Goal: Task Accomplishment & Management: Manage account settings

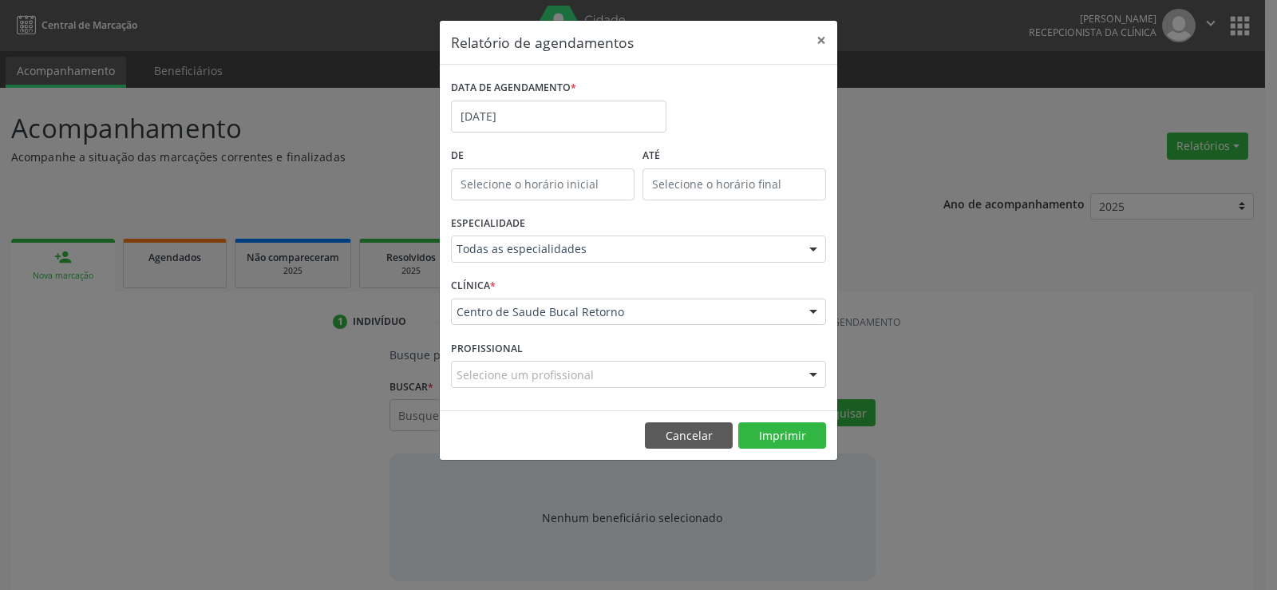
click at [667, 440] on button "Cancelar" at bounding box center [689, 435] width 88 height 27
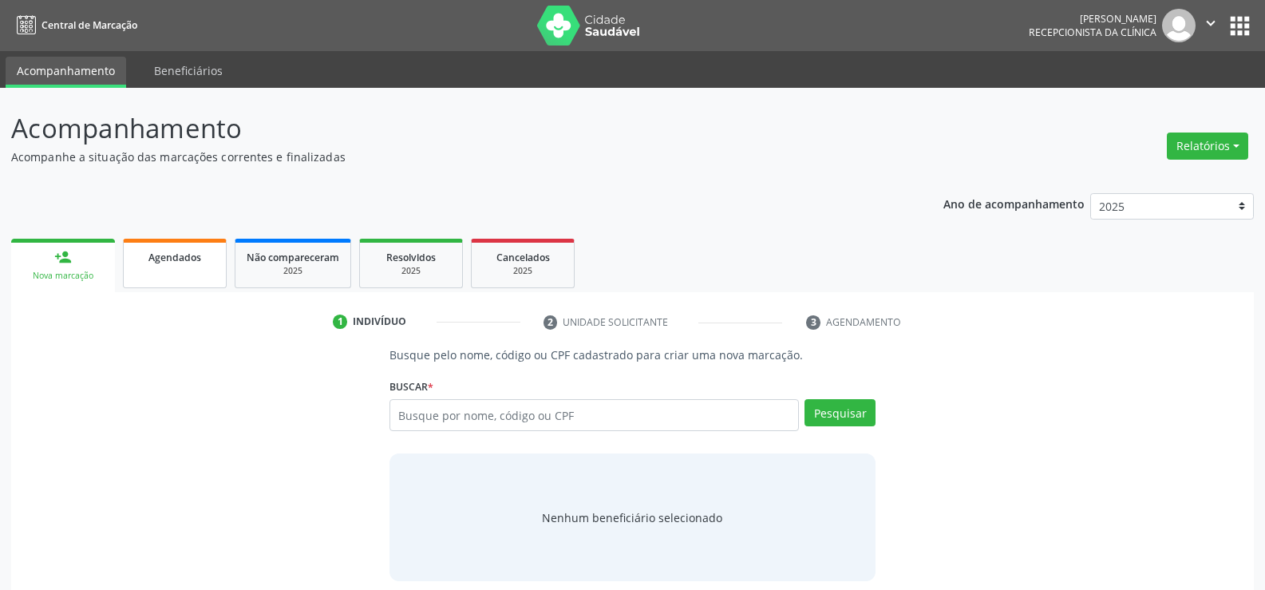
click at [156, 271] on link "Agendados" at bounding box center [175, 263] width 104 height 49
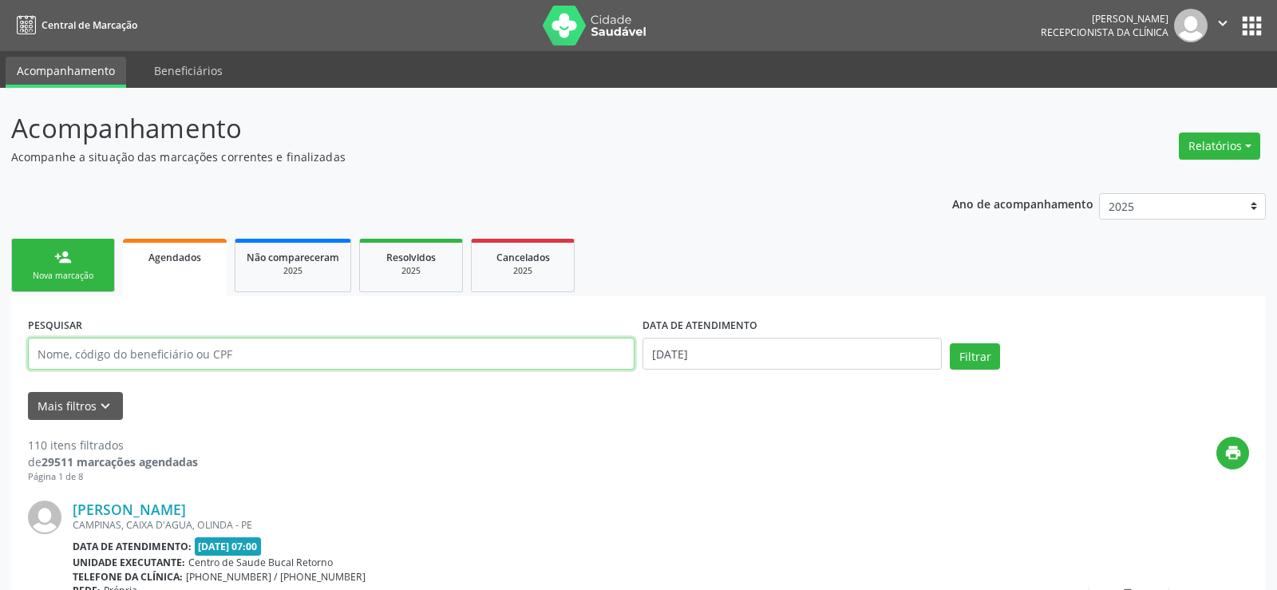
click at [174, 354] on input "text" at bounding box center [331, 353] width 606 height 32
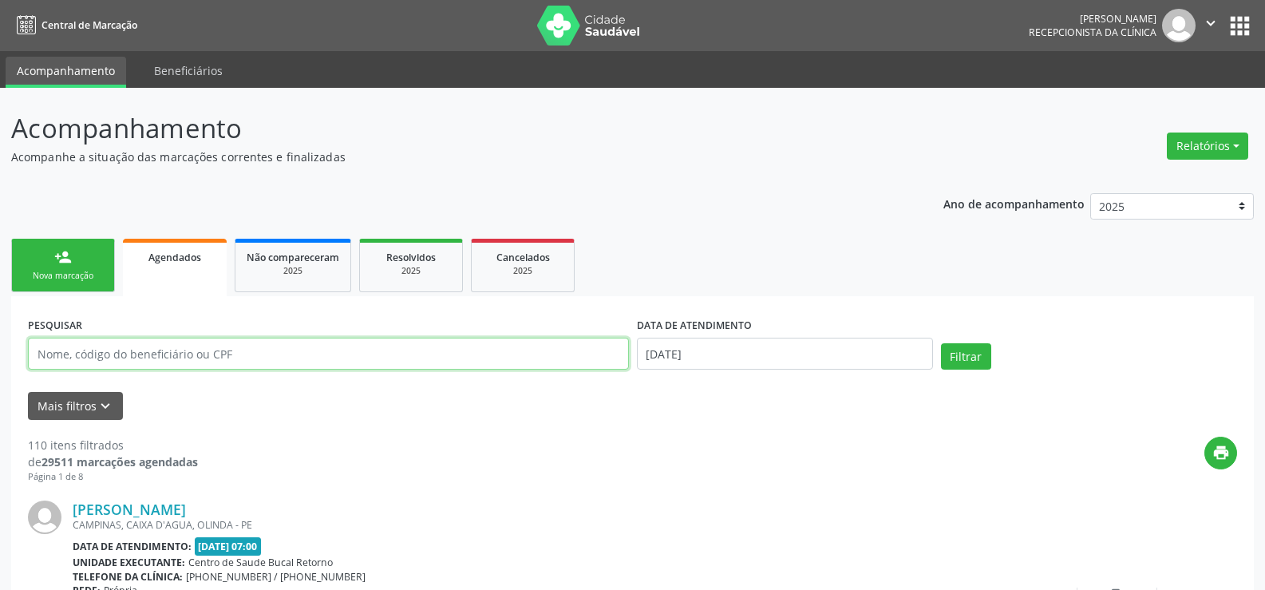
click at [174, 354] on input "text" at bounding box center [328, 353] width 601 height 32
drag, startPoint x: 130, startPoint y: 352, endPoint x: 254, endPoint y: 349, distance: 123.7
click at [254, 349] on input "[PERSON_NAME]" at bounding box center [328, 353] width 601 height 32
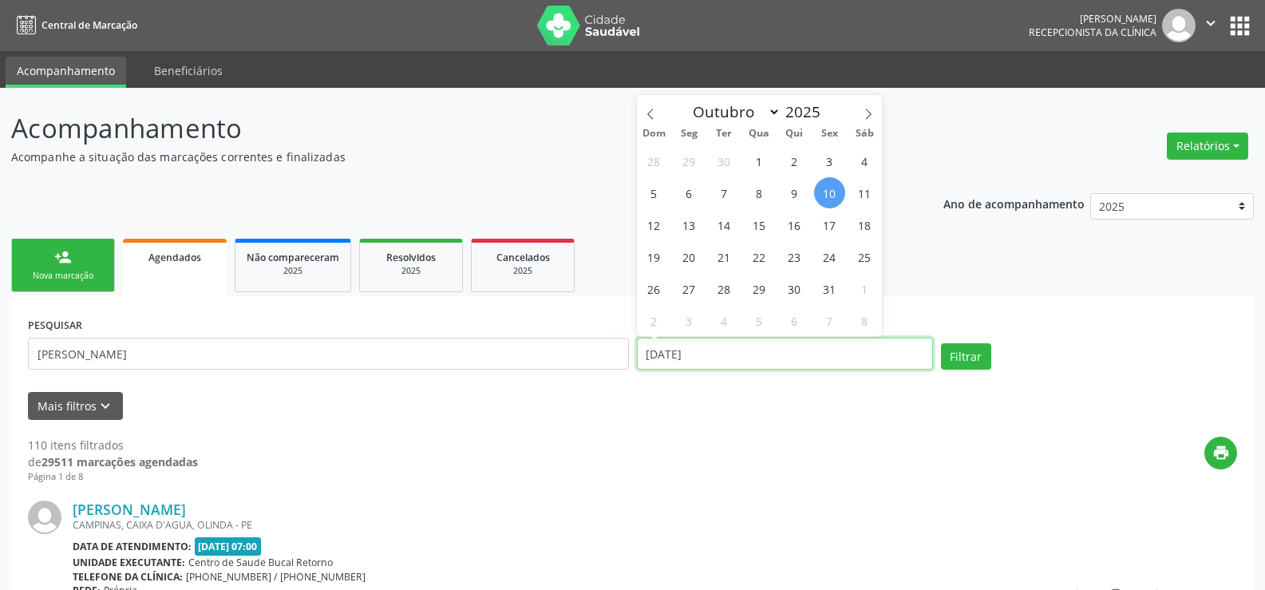
click at [941, 343] on button "Filtrar" at bounding box center [966, 356] width 50 height 27
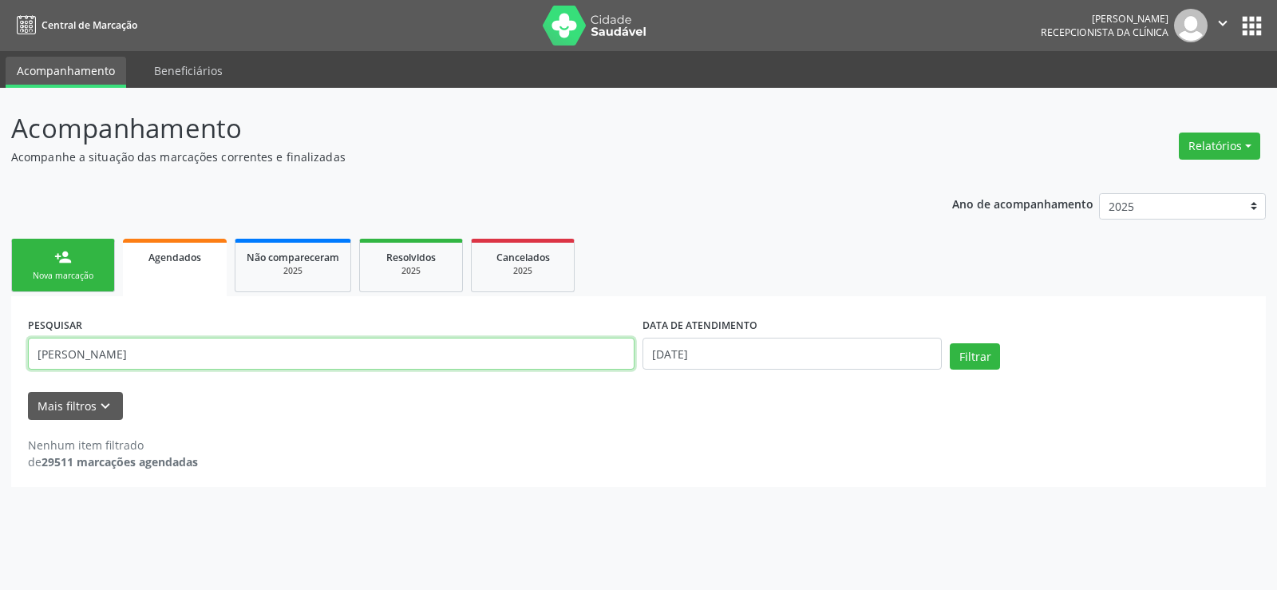
click at [183, 351] on input "[PERSON_NAME]" at bounding box center [331, 353] width 606 height 32
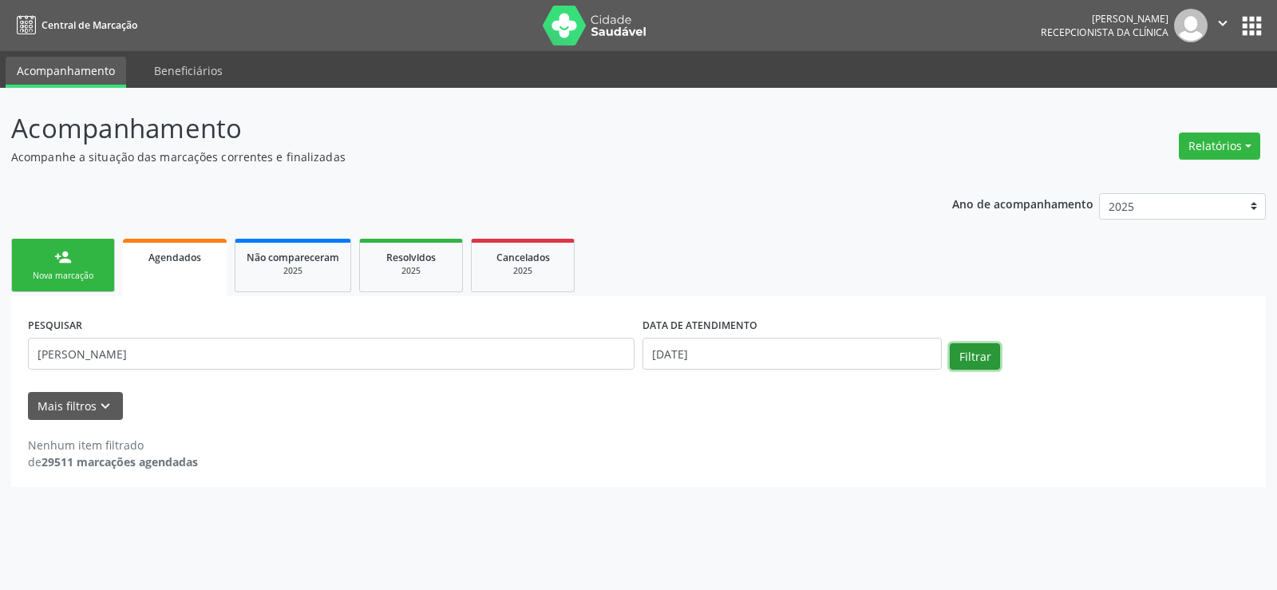
click at [981, 360] on button "Filtrar" at bounding box center [974, 356] width 50 height 27
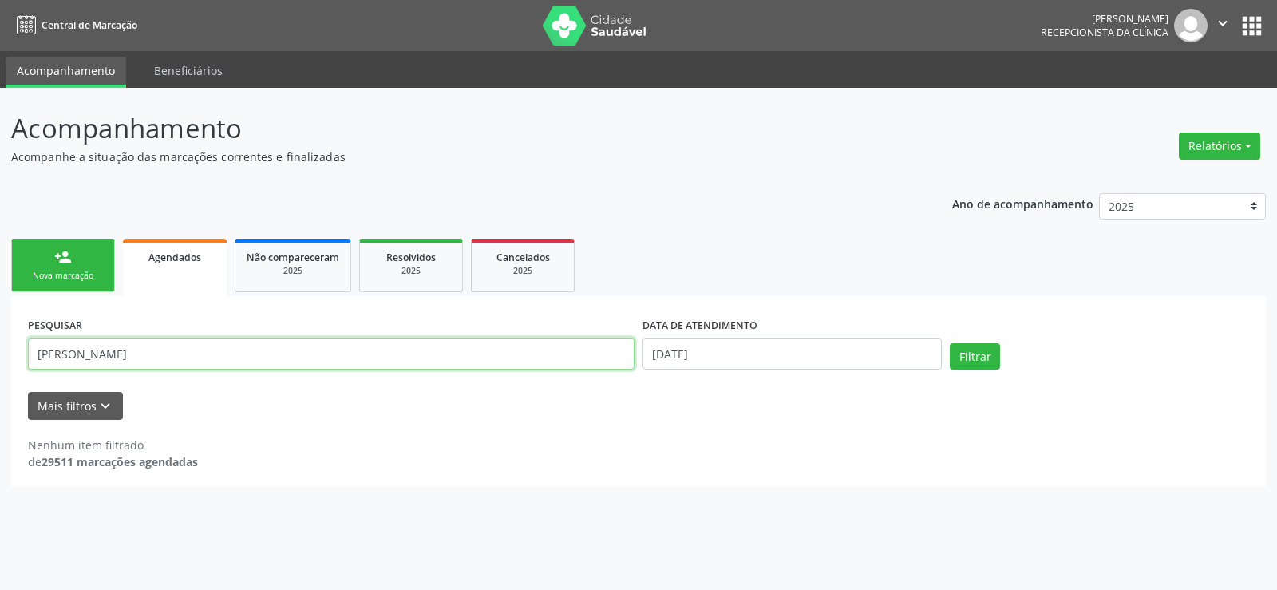
drag, startPoint x: 123, startPoint y: 361, endPoint x: 225, endPoint y: 363, distance: 102.1
click at [225, 363] on input "[PERSON_NAME]" at bounding box center [331, 353] width 606 height 32
type input "[PERSON_NAME]"
click at [949, 343] on button "Filtrar" at bounding box center [974, 356] width 50 height 27
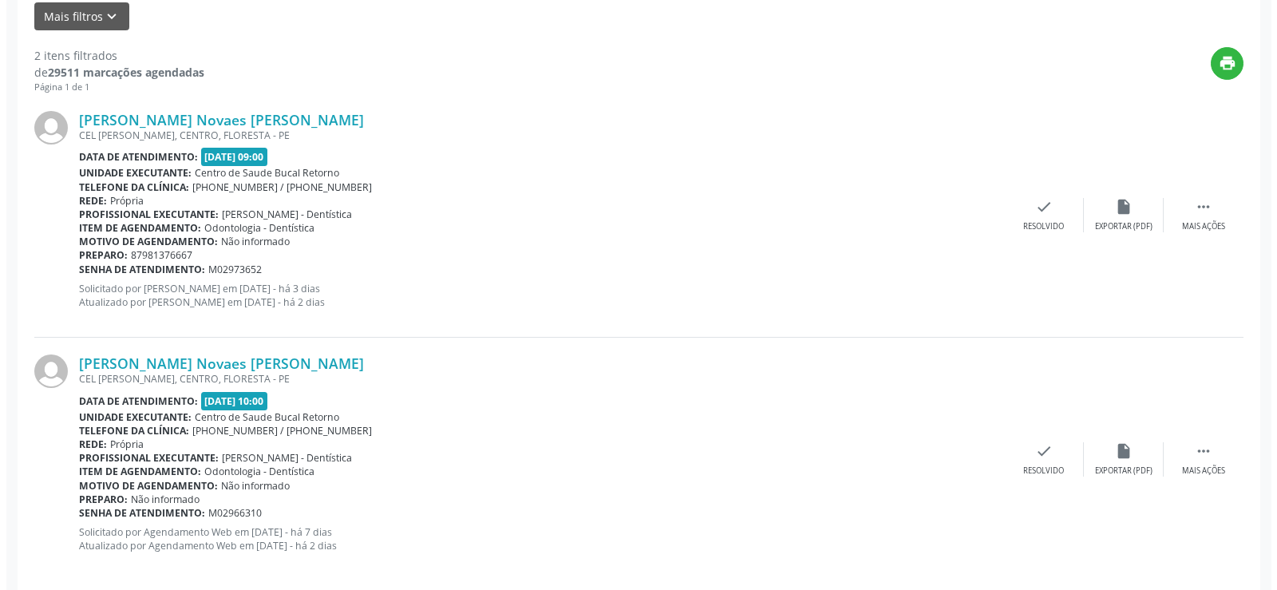
scroll to position [399, 0]
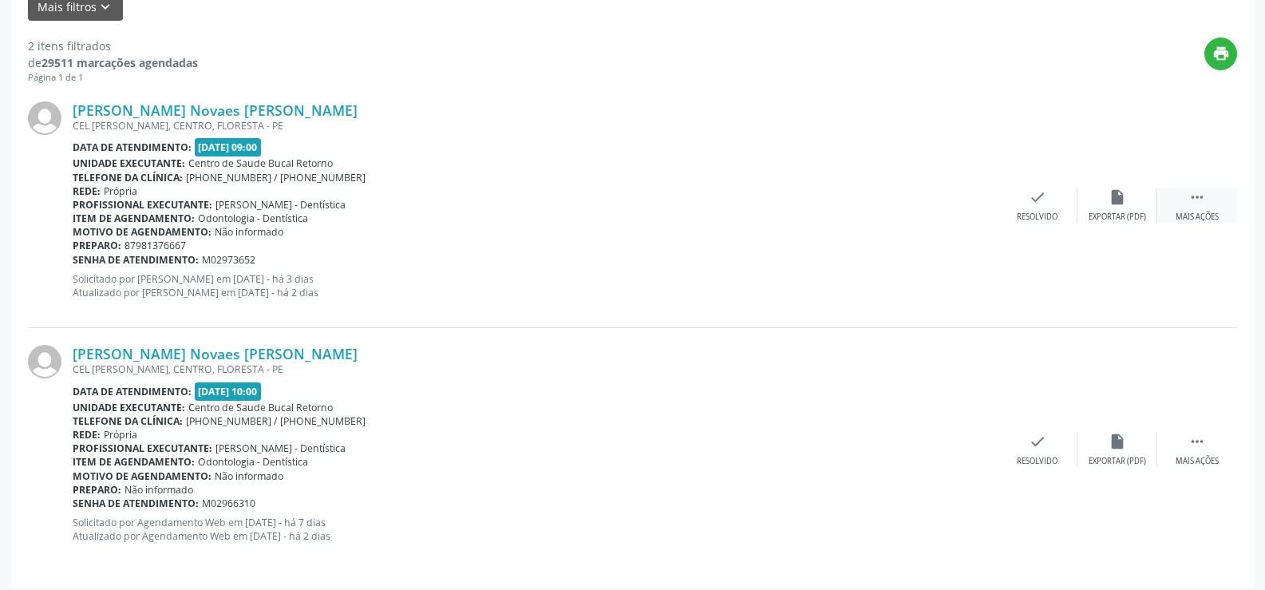
click at [1218, 212] on div "Mais ações" at bounding box center [1196, 216] width 43 height 11
click at [1042, 212] on div "Cancelar" at bounding box center [1036, 216] width 37 height 11
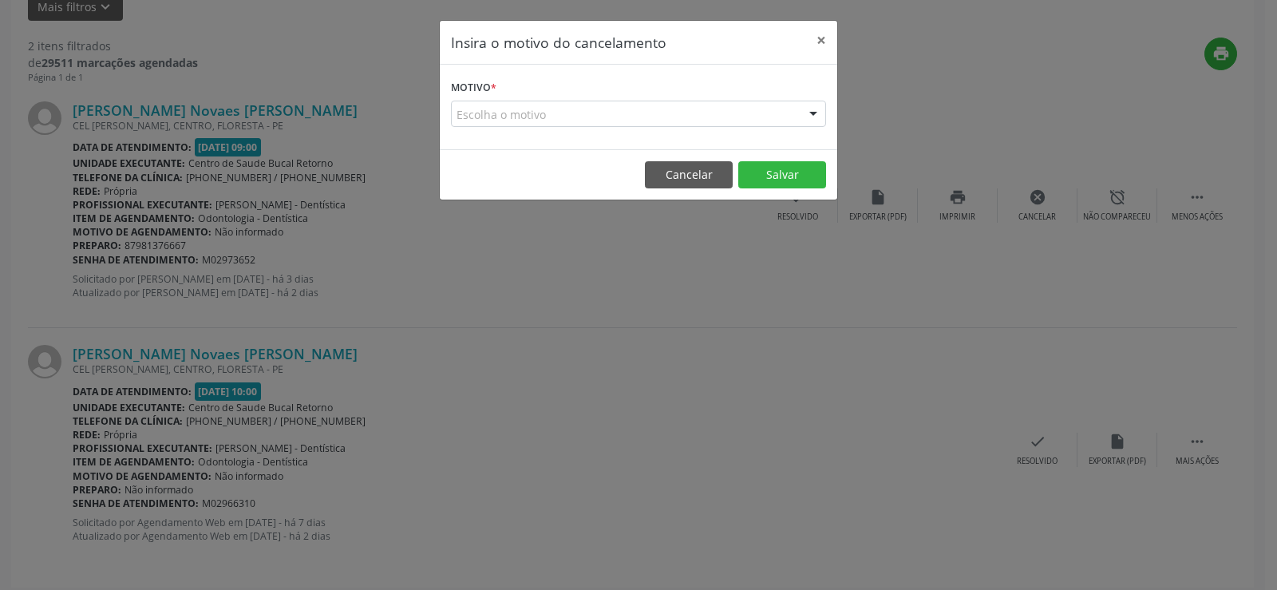
click at [452, 109] on div "Escolha o motivo" at bounding box center [638, 114] width 375 height 27
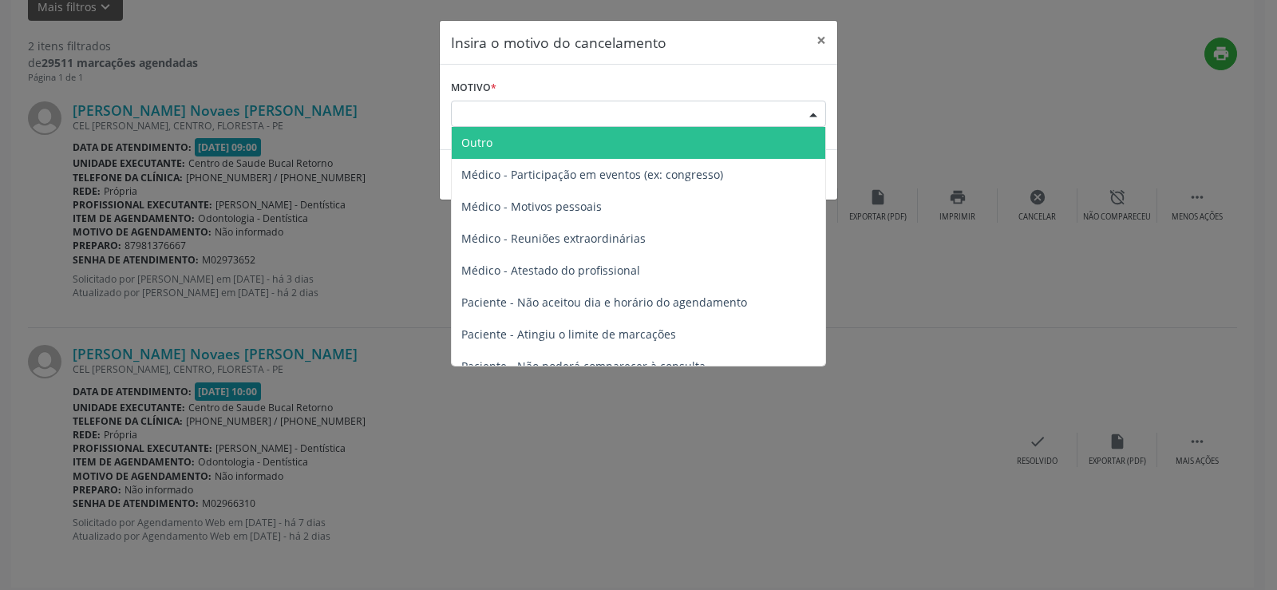
click at [483, 141] on span "Outro" at bounding box center [476, 142] width 31 height 15
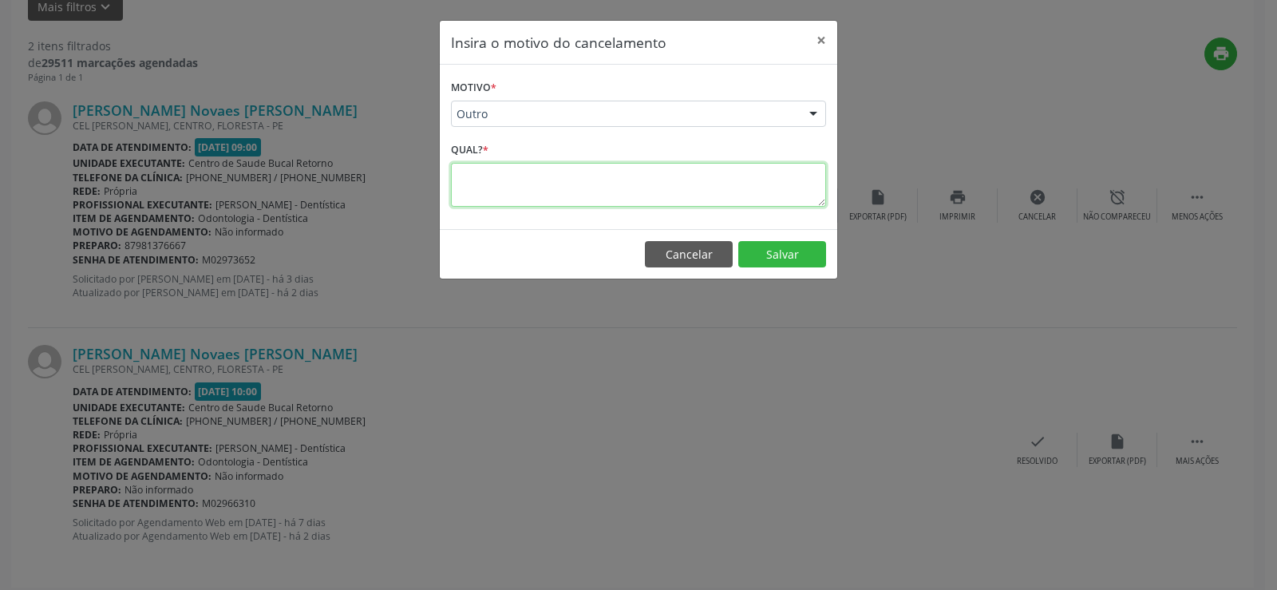
click at [487, 183] on textarea at bounding box center [638, 185] width 375 height 44
type textarea "duplicidade no agendamento, permanece 10h"
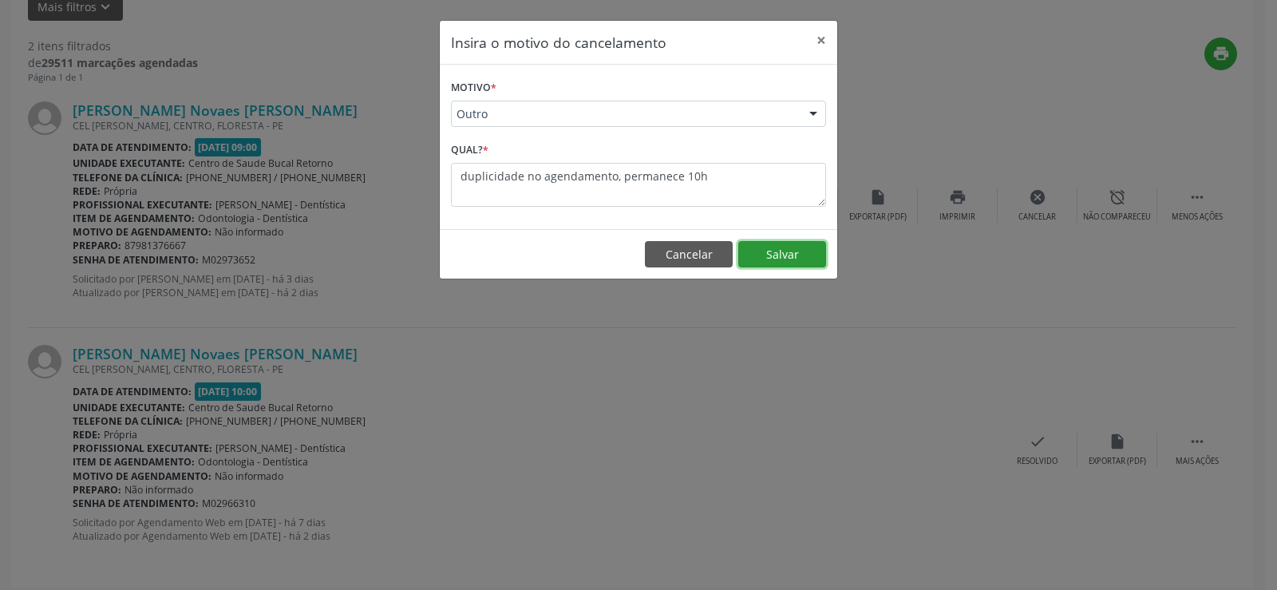
click at [778, 249] on button "Salvar" at bounding box center [782, 254] width 88 height 27
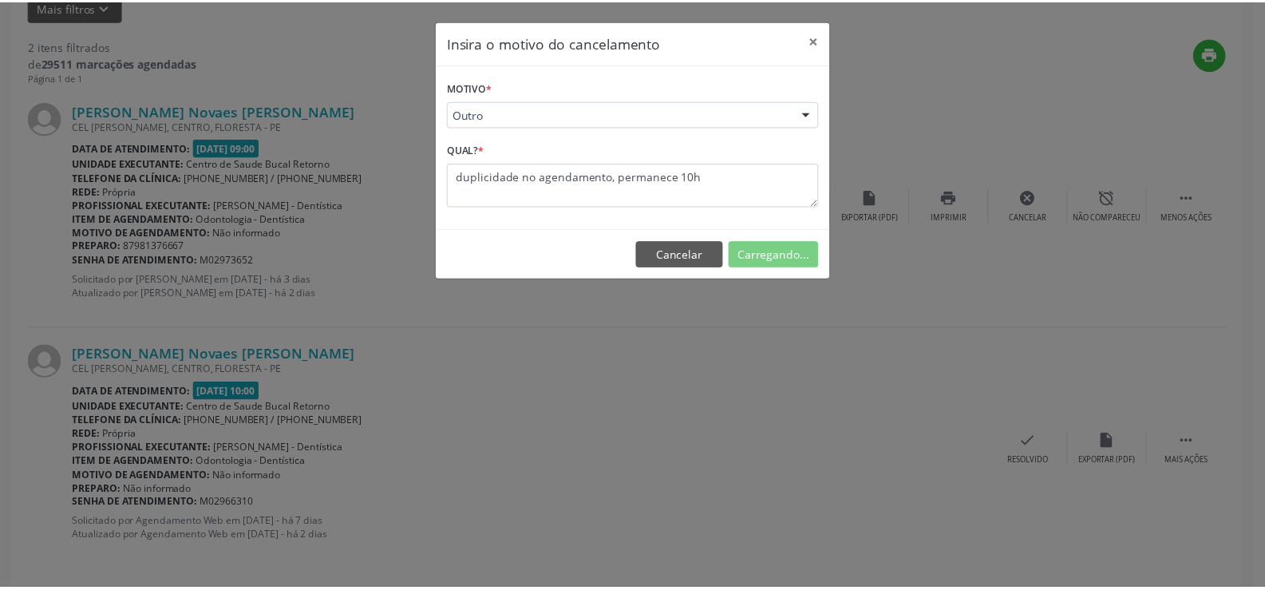
scroll to position [0, 0]
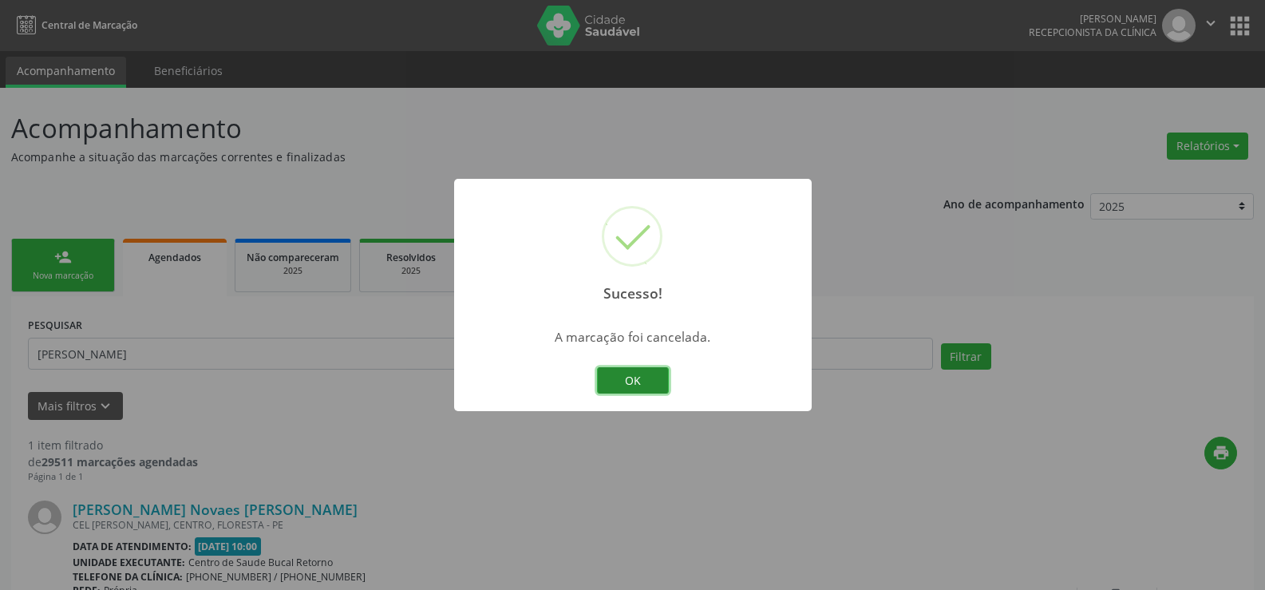
click at [625, 373] on button "OK" at bounding box center [633, 380] width 72 height 27
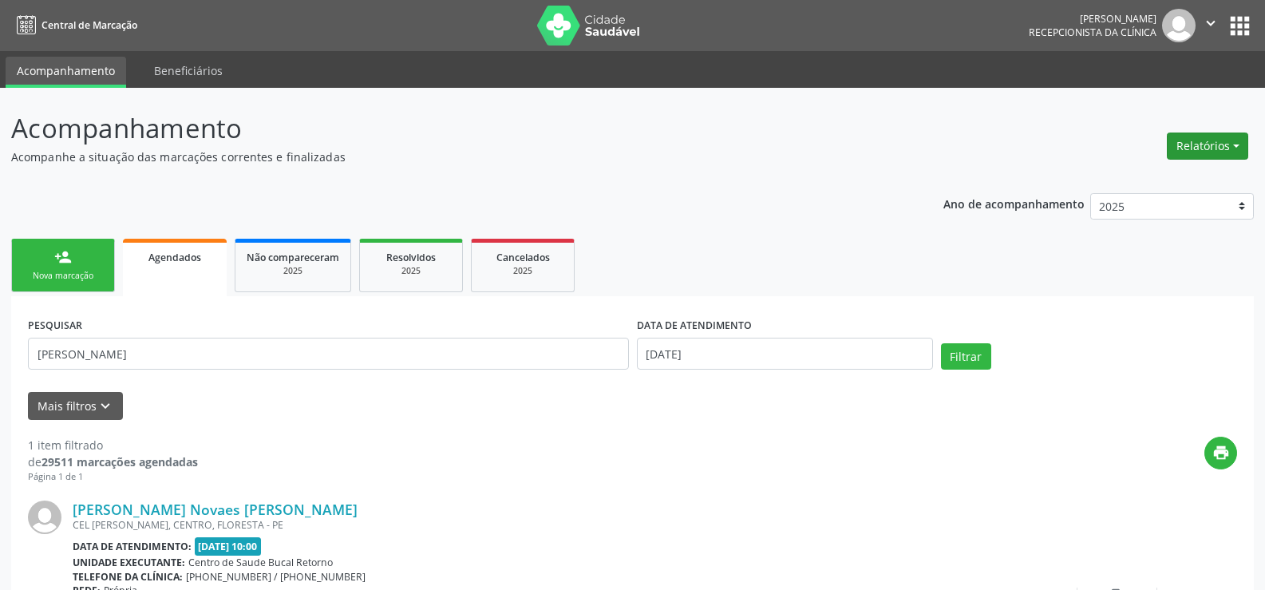
click at [1194, 149] on button "Relatórios" at bounding box center [1206, 145] width 81 height 27
click at [1138, 183] on link "Agendamentos" at bounding box center [1163, 180] width 172 height 22
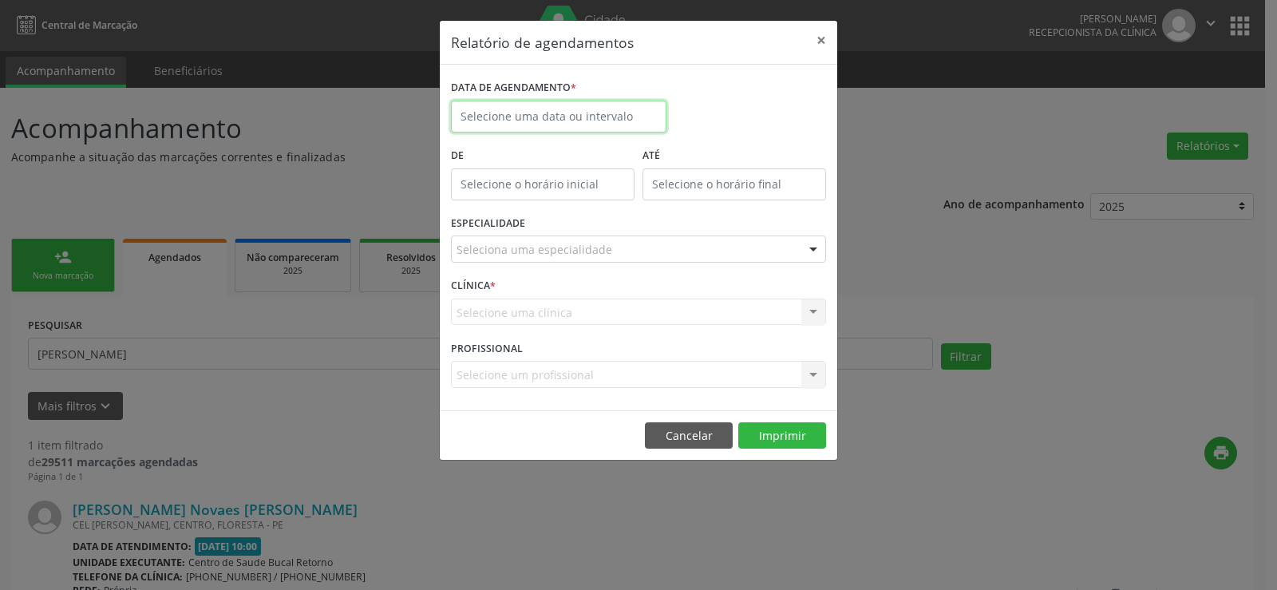
click at [504, 115] on input "text" at bounding box center [558, 117] width 215 height 32
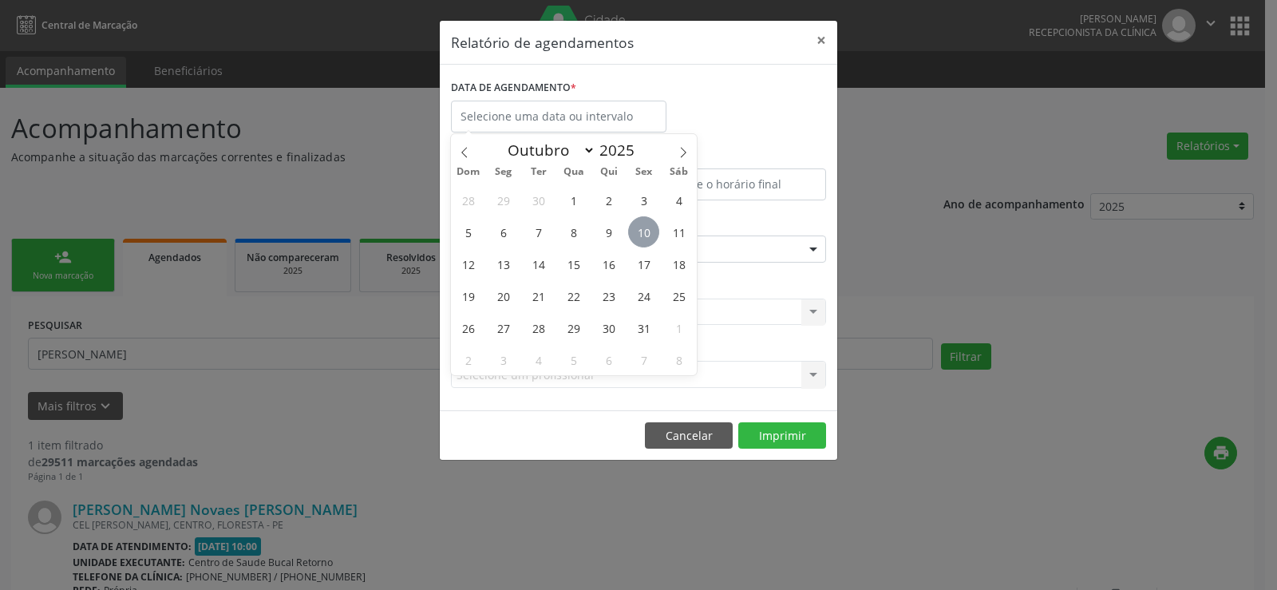
click at [645, 227] on span "10" at bounding box center [643, 231] width 31 height 31
type input "[DATE]"
click at [645, 227] on span "10" at bounding box center [643, 231] width 31 height 31
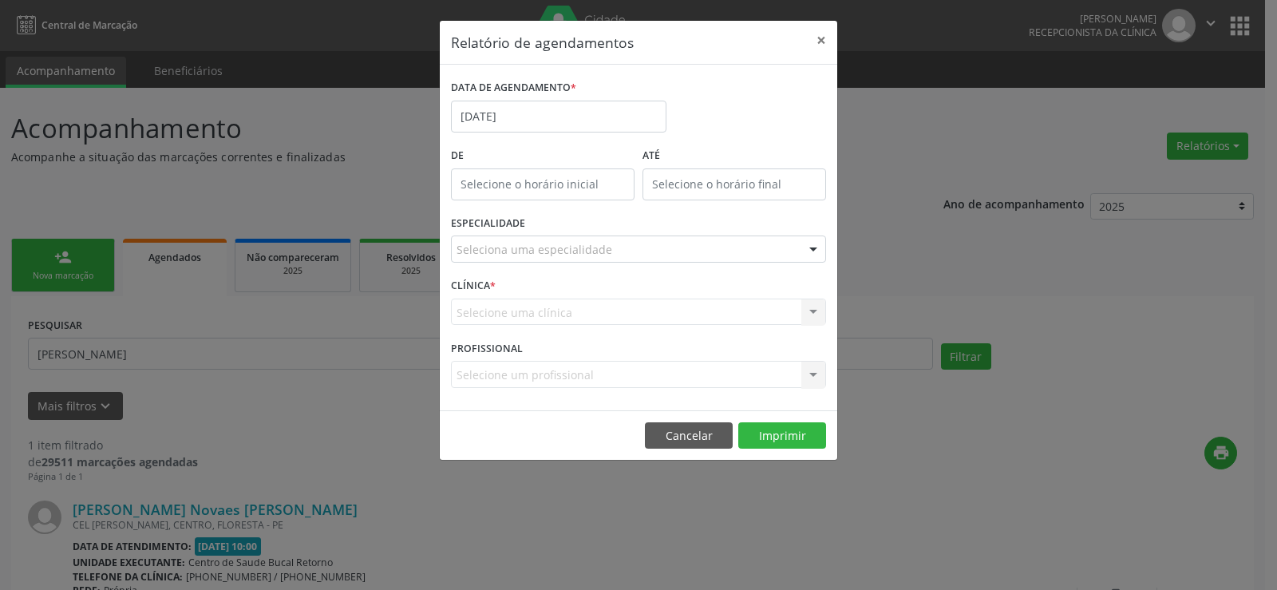
click at [637, 246] on div "Seleciona uma especialidade" at bounding box center [638, 248] width 375 height 27
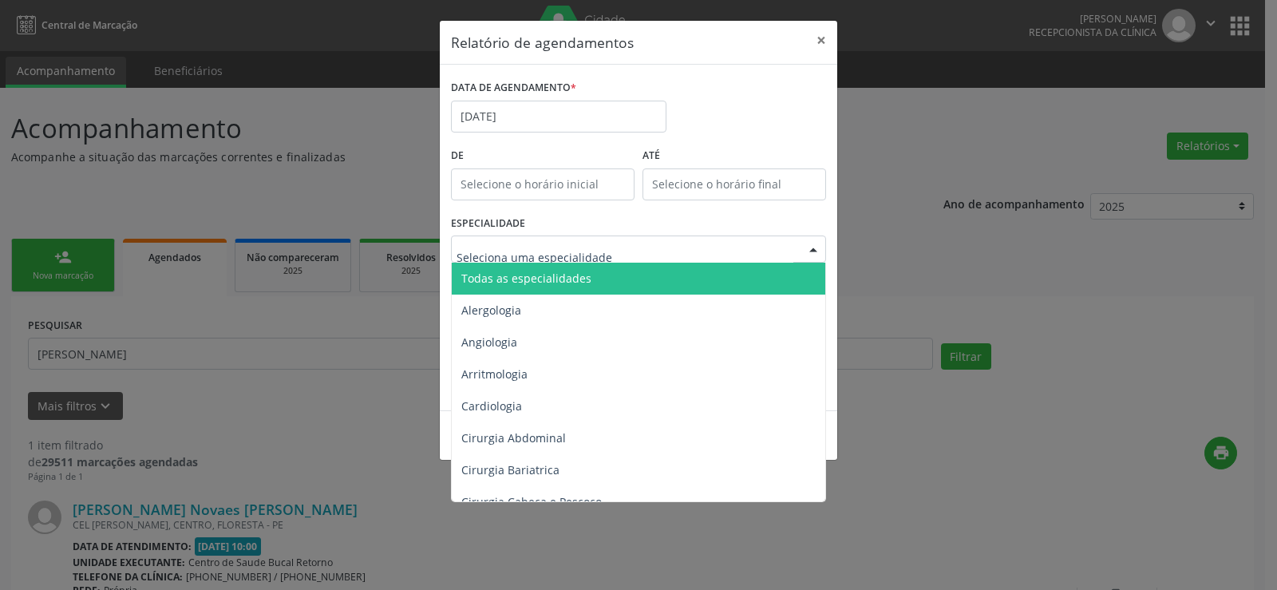
click at [629, 278] on span "Todas as especialidades" at bounding box center [640, 278] width 376 height 32
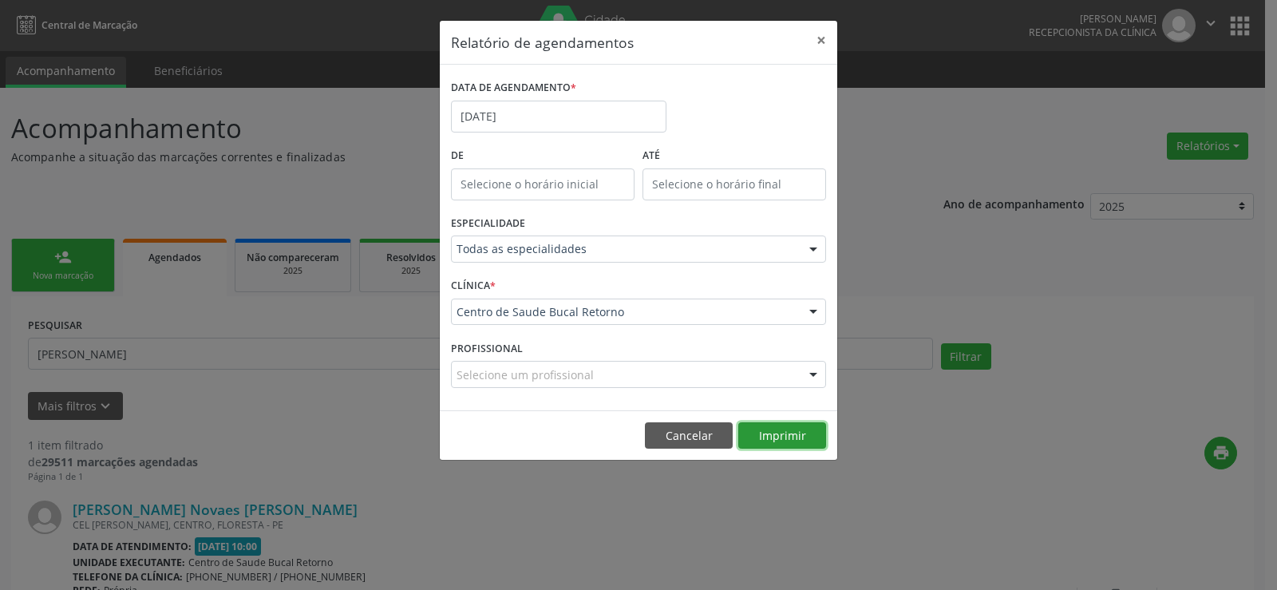
click at [771, 430] on button "Imprimir" at bounding box center [782, 435] width 88 height 27
click at [803, 438] on button "Imprimir" at bounding box center [782, 435] width 88 height 27
click at [686, 438] on button "Cancelar" at bounding box center [689, 435] width 88 height 27
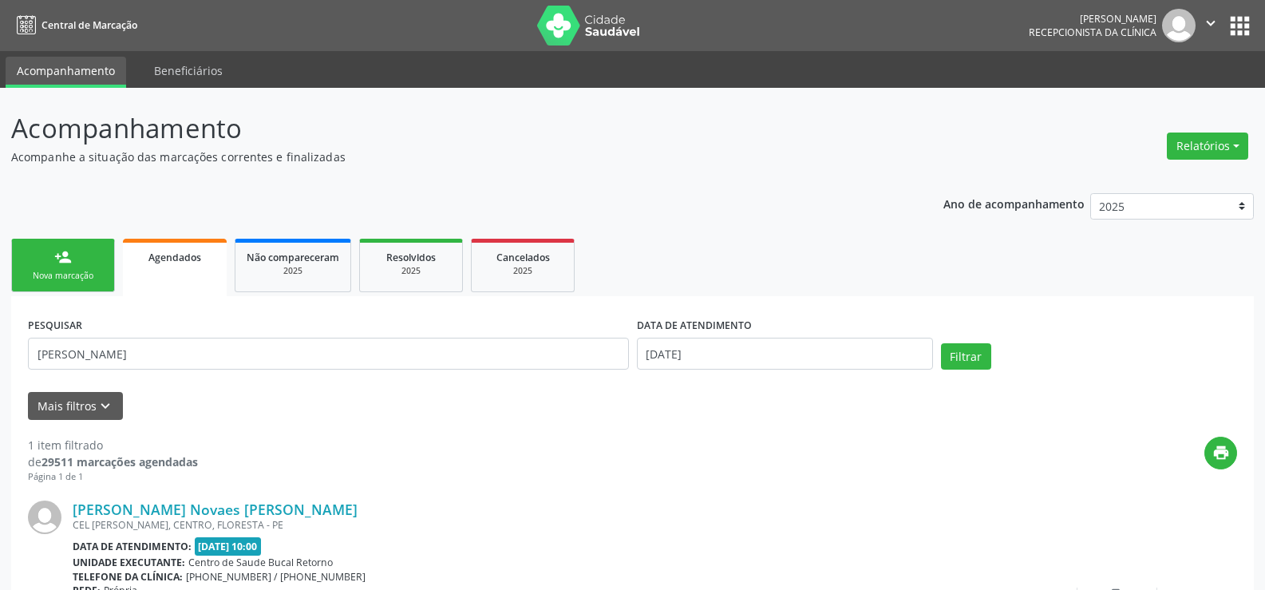
click at [66, 255] on div "person_add" at bounding box center [63, 257] width 18 height 18
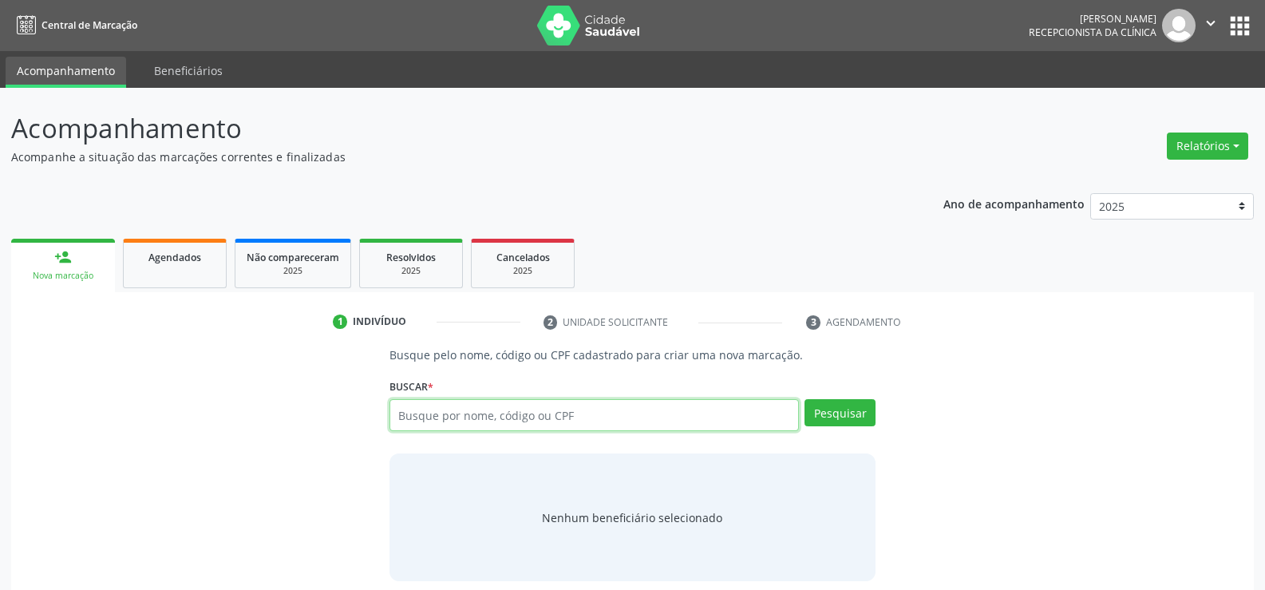
click at [407, 422] on input "text" at bounding box center [593, 415] width 409 height 32
type input "31987486404"
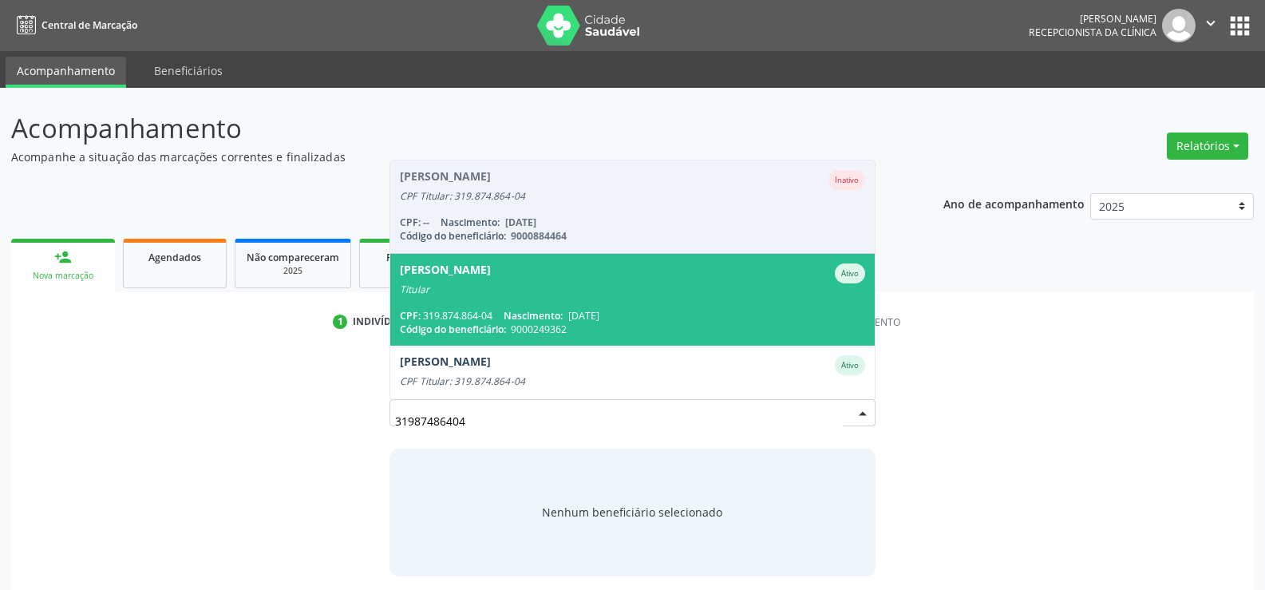
click at [562, 295] on span "[PERSON_NAME] Ativo Titular CPF: 319.874.864-04 Nascimento: [DATE] Código do be…" at bounding box center [632, 300] width 484 height 92
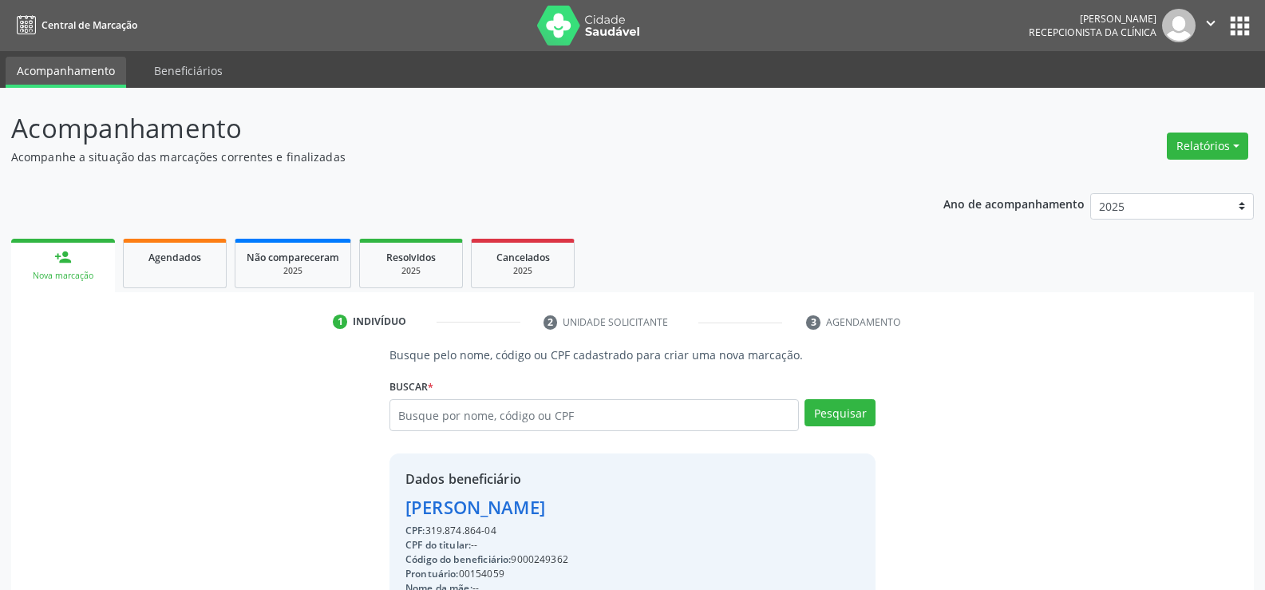
drag, startPoint x: 511, startPoint y: 531, endPoint x: 397, endPoint y: 506, distance: 116.9
copy div "[PERSON_NAME] CPF: 319.874.864-04"
